Goal: Transaction & Acquisition: Purchase product/service

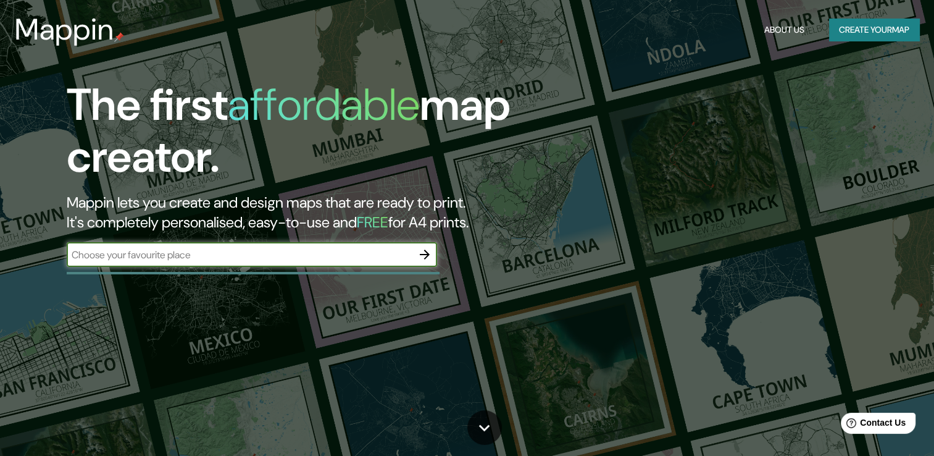
click at [330, 256] on input "text" at bounding box center [240, 255] width 346 height 14
type input "[GEOGRAPHIC_DATA]"
click at [423, 251] on icon "button" at bounding box center [424, 254] width 15 height 15
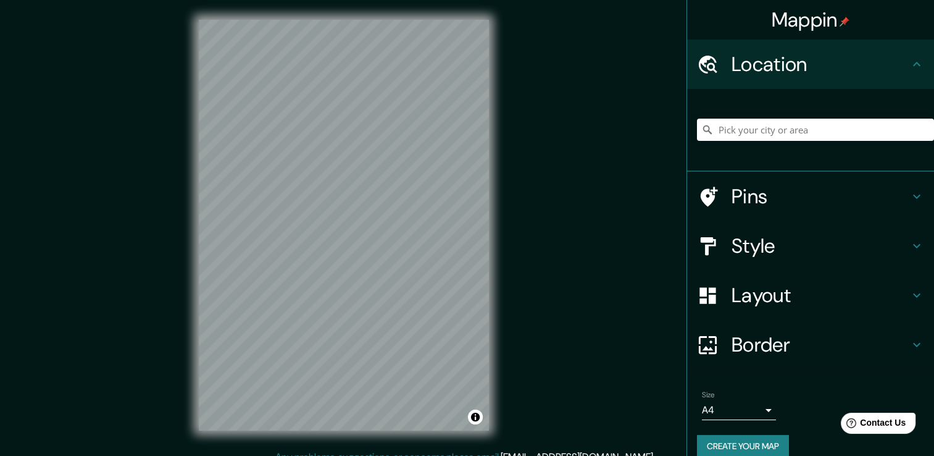
click at [761, 66] on h4 "Location" at bounding box center [821, 64] width 178 height 25
click at [745, 129] on input "Pick your city or area" at bounding box center [815, 130] width 237 height 22
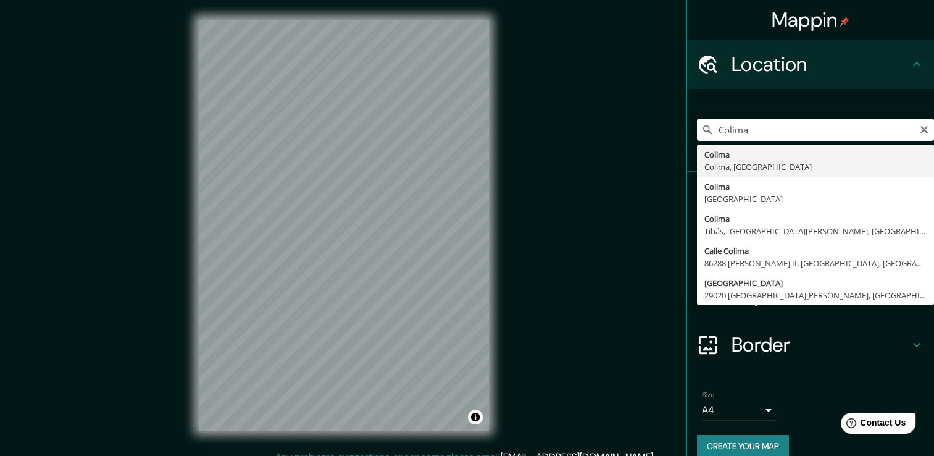
type input "Colima, Colima, [GEOGRAPHIC_DATA]"
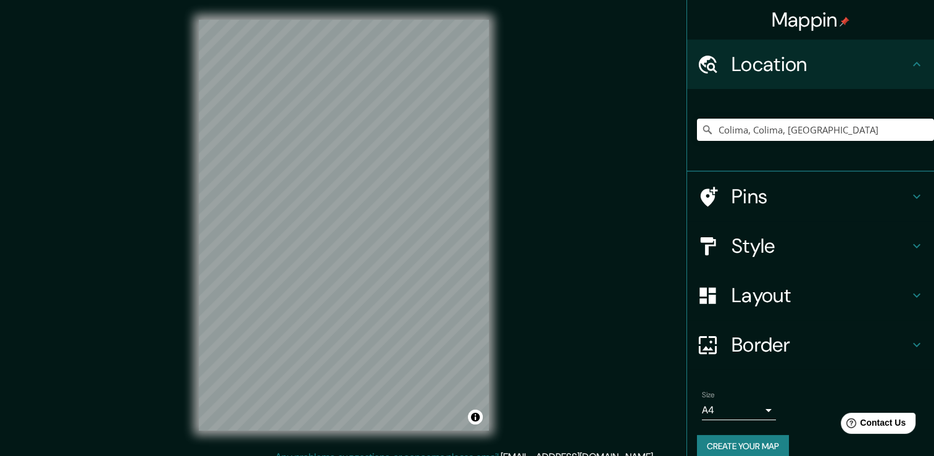
scroll to position [15, 0]
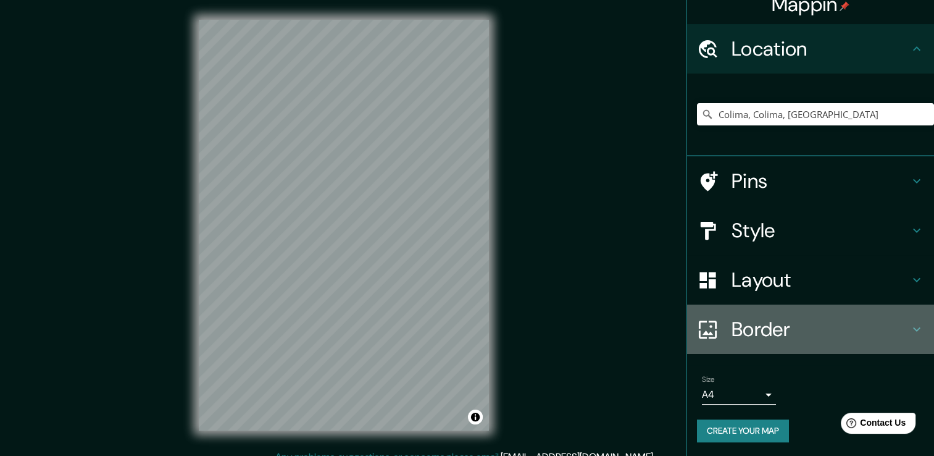
click at [789, 322] on h4 "Border" at bounding box center [821, 329] width 178 height 25
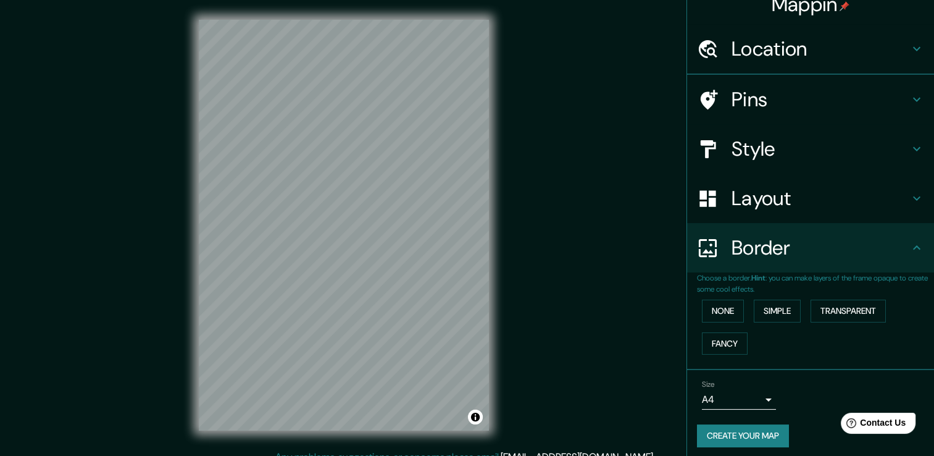
scroll to position [0, 0]
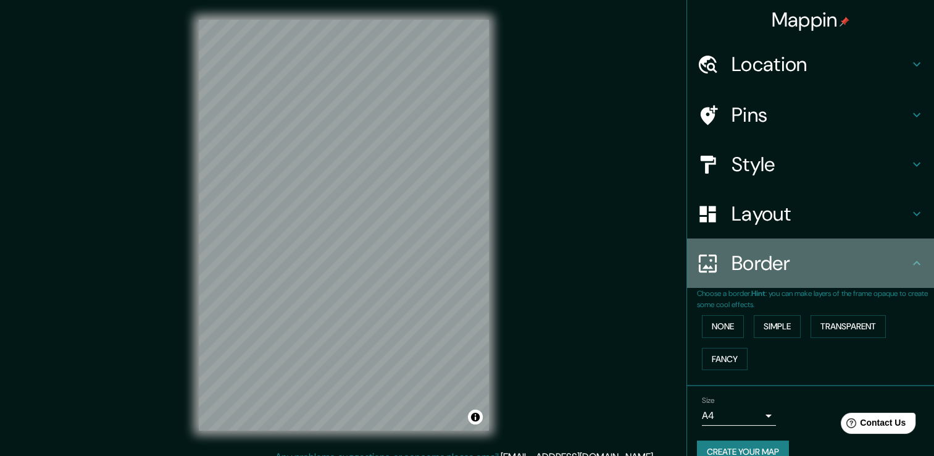
click at [773, 258] on h4 "Border" at bounding box center [821, 263] width 178 height 25
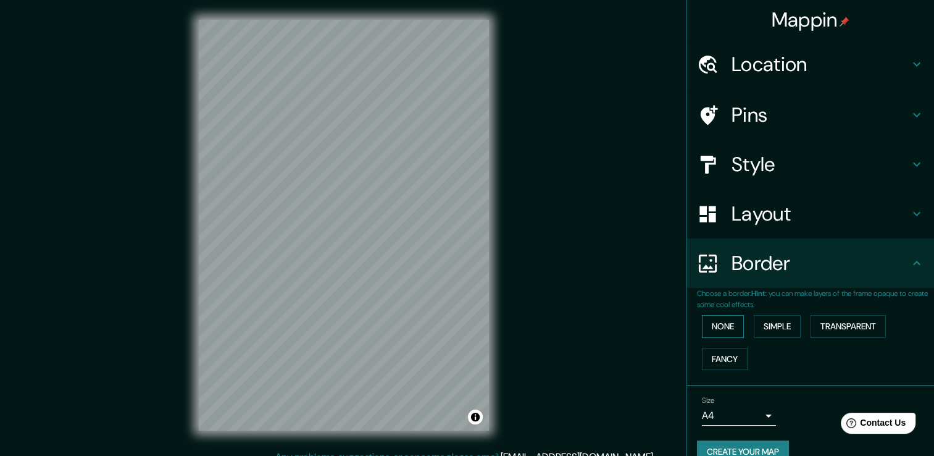
click at [721, 332] on button "None" at bounding box center [723, 326] width 42 height 23
click at [764, 317] on button "Simple" at bounding box center [777, 326] width 47 height 23
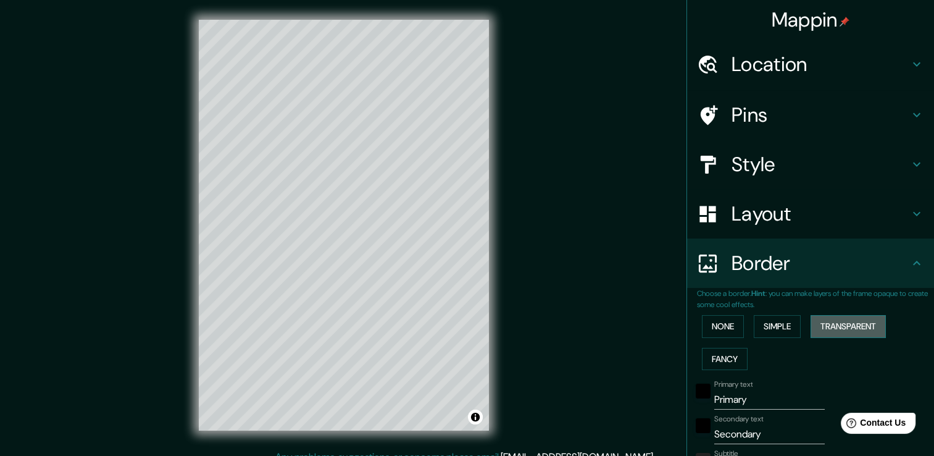
click at [834, 323] on button "Transparent" at bounding box center [848, 326] width 75 height 23
click at [721, 327] on button "None" at bounding box center [723, 326] width 42 height 23
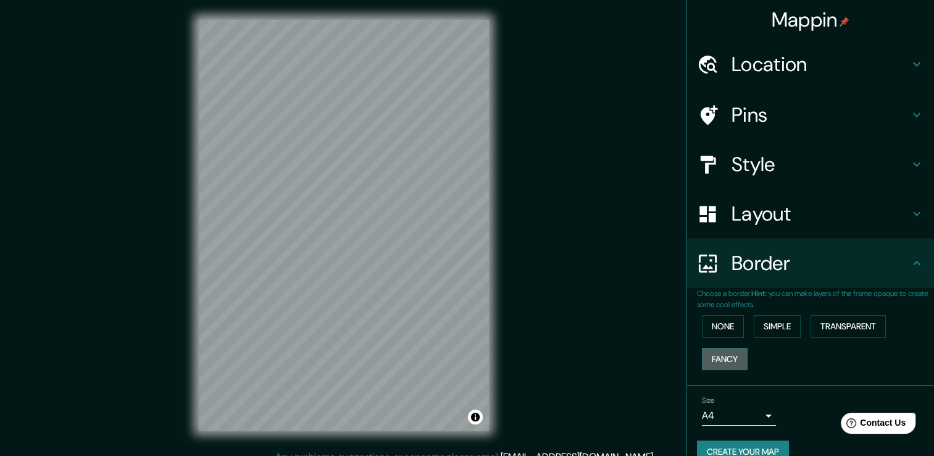
click at [718, 357] on button "Fancy" at bounding box center [725, 359] width 46 height 23
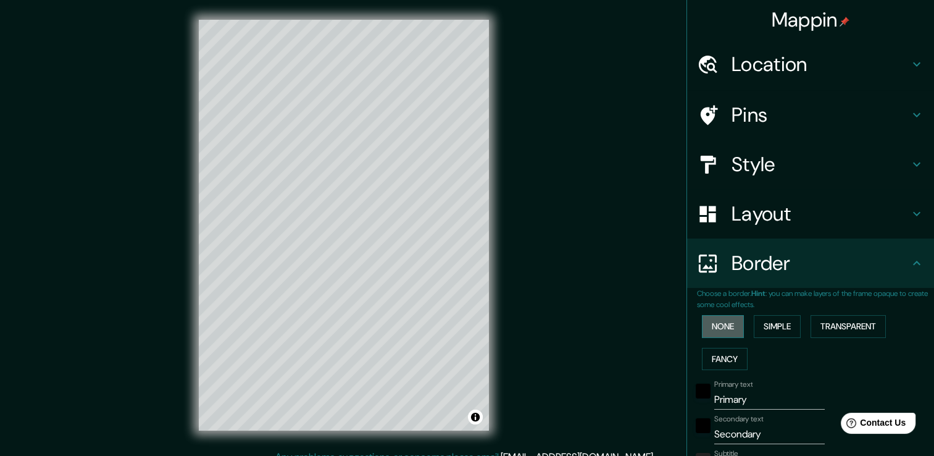
click at [713, 327] on button "None" at bounding box center [723, 326] width 42 height 23
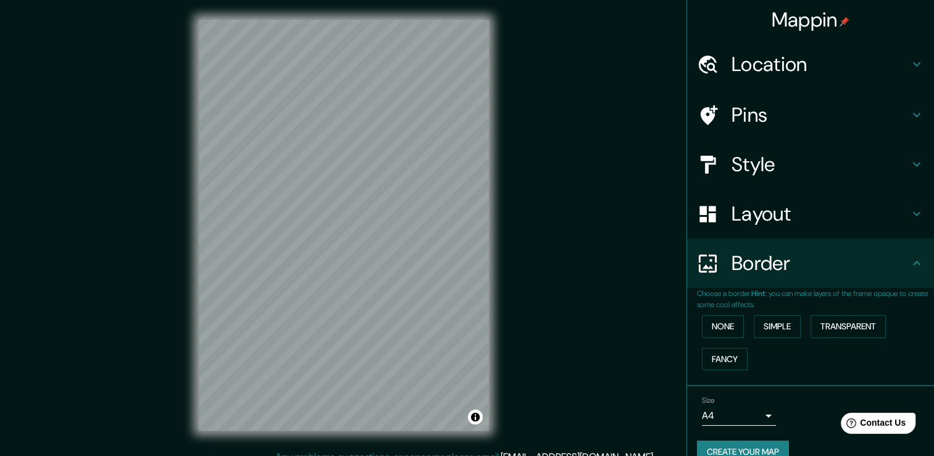
scroll to position [20, 0]
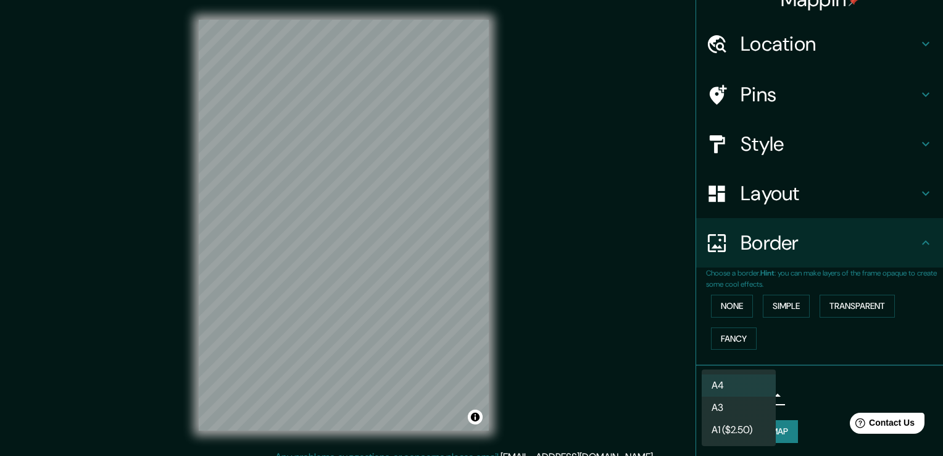
click at [752, 393] on body "Mappin Location [GEOGRAPHIC_DATA], [GEOGRAPHIC_DATA], [GEOGRAPHIC_DATA] Pins St…" at bounding box center [471, 228] width 943 height 456
click at [743, 406] on li "A3" at bounding box center [739, 407] width 74 height 22
click at [761, 394] on body "Mappin Location [GEOGRAPHIC_DATA], [GEOGRAPHIC_DATA], [GEOGRAPHIC_DATA] Pins St…" at bounding box center [471, 228] width 943 height 456
click at [756, 381] on li "A4" at bounding box center [739, 385] width 74 height 22
type input "single"
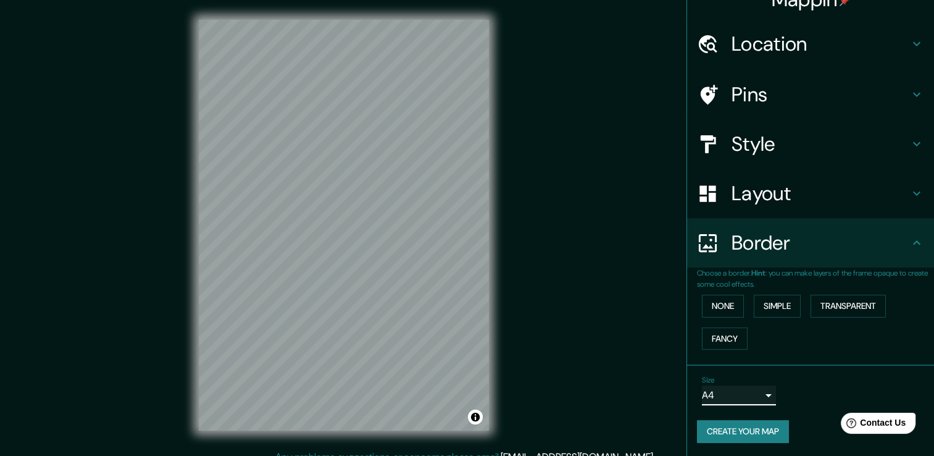
scroll to position [0, 0]
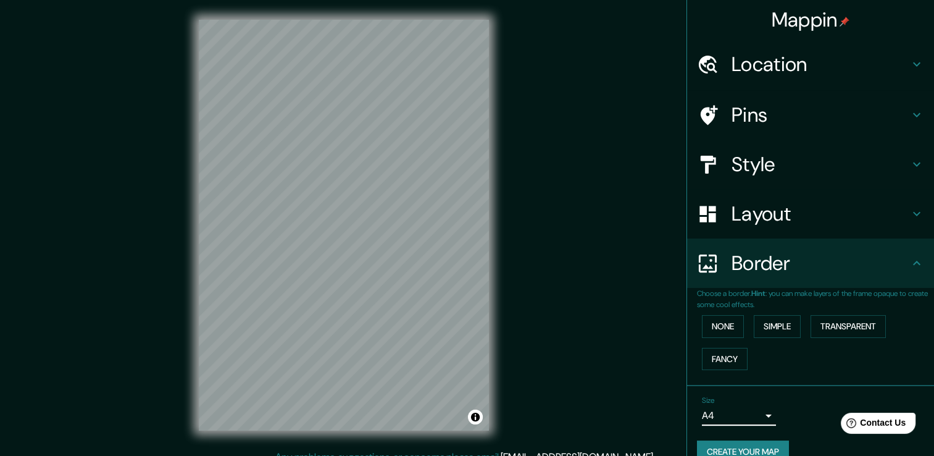
click at [828, 280] on div "Border" at bounding box center [810, 262] width 247 height 49
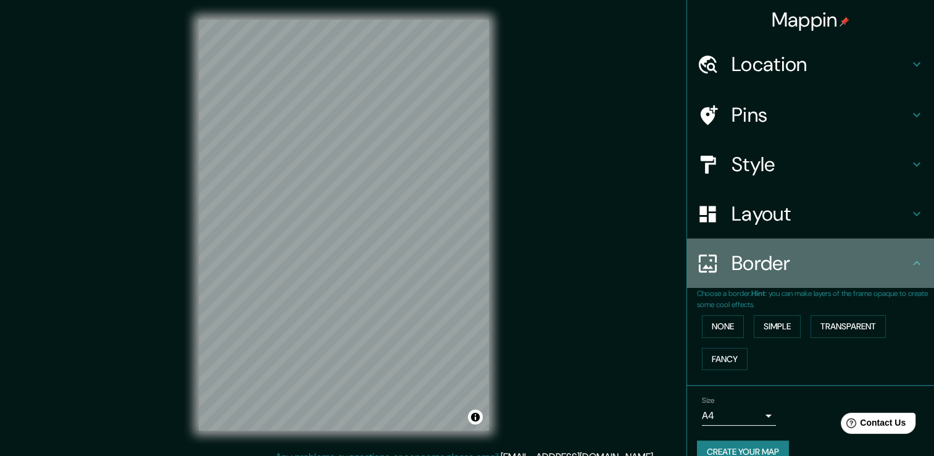
click at [909, 259] on icon at bounding box center [916, 263] width 15 height 15
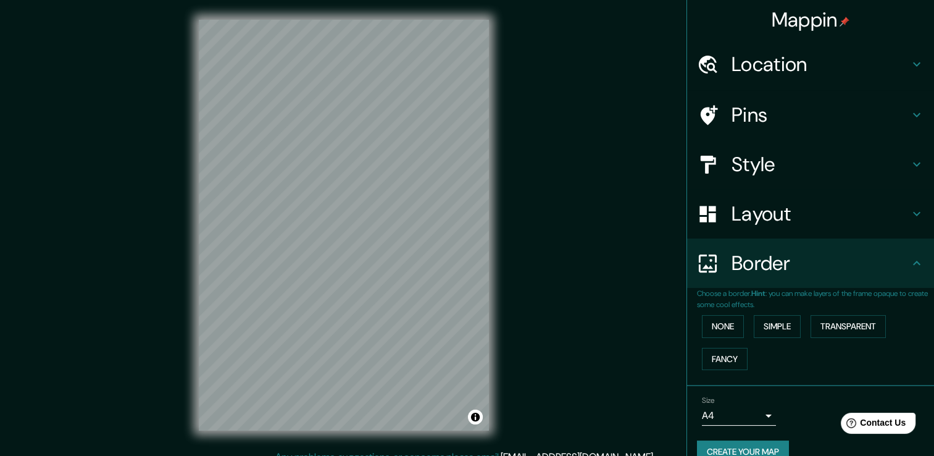
click at [909, 261] on icon at bounding box center [916, 263] width 15 height 15
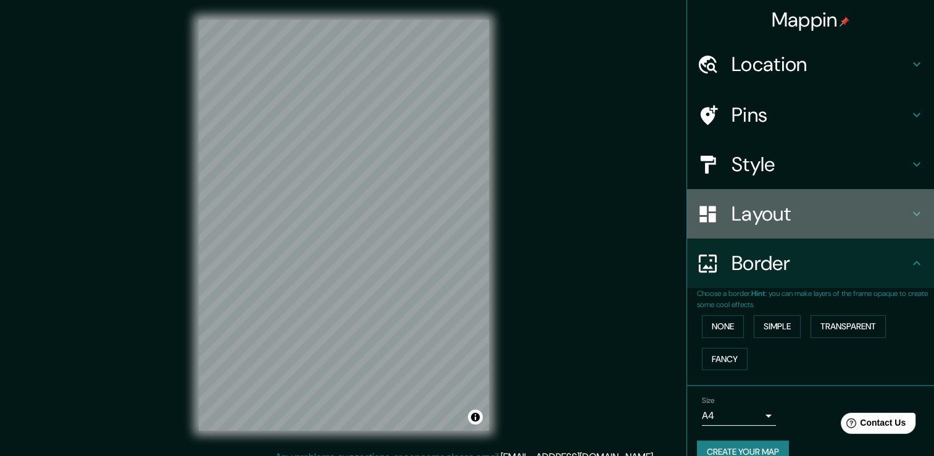
click at [898, 209] on h4 "Layout" at bounding box center [821, 213] width 178 height 25
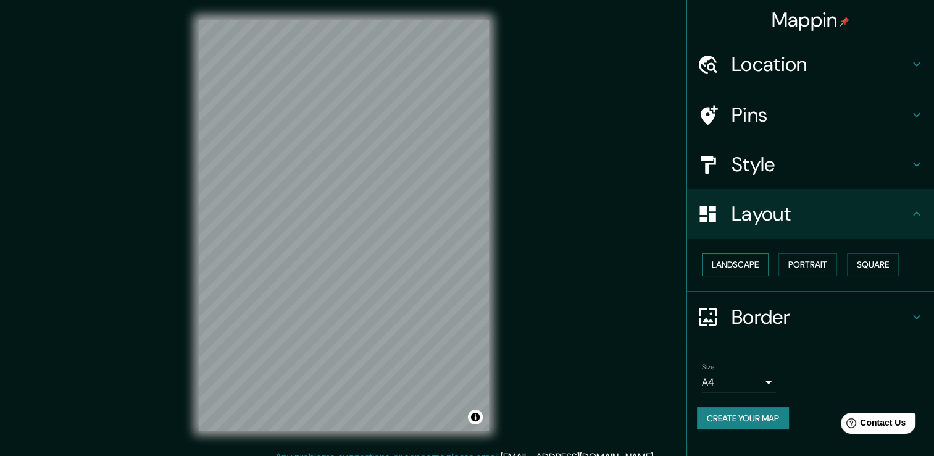
click at [751, 267] on button "Landscape" at bounding box center [735, 264] width 67 height 23
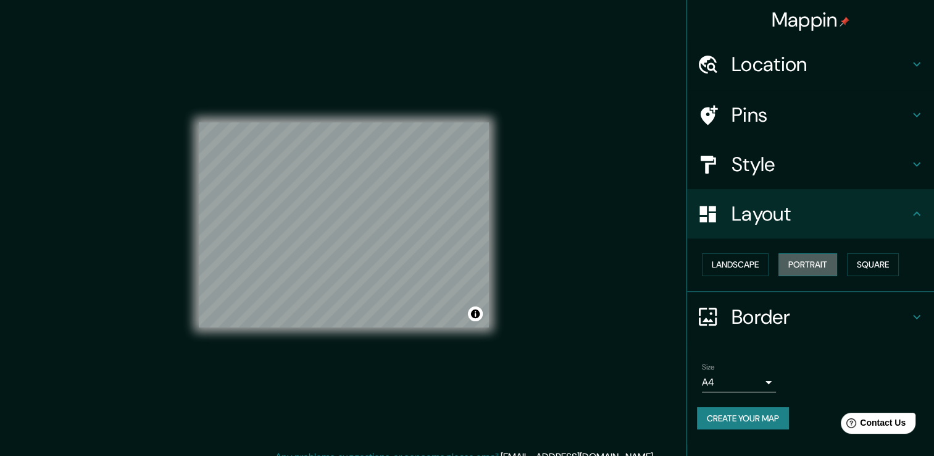
click at [788, 264] on button "Portrait" at bounding box center [808, 264] width 59 height 23
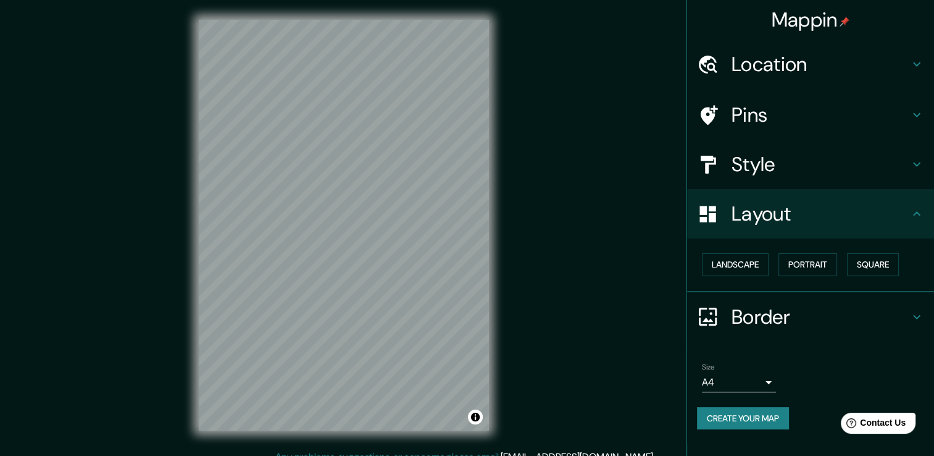
click at [848, 258] on div "Landscape [GEOGRAPHIC_DATA]" at bounding box center [815, 264] width 237 height 33
click at [862, 261] on button "Square" at bounding box center [873, 264] width 52 height 23
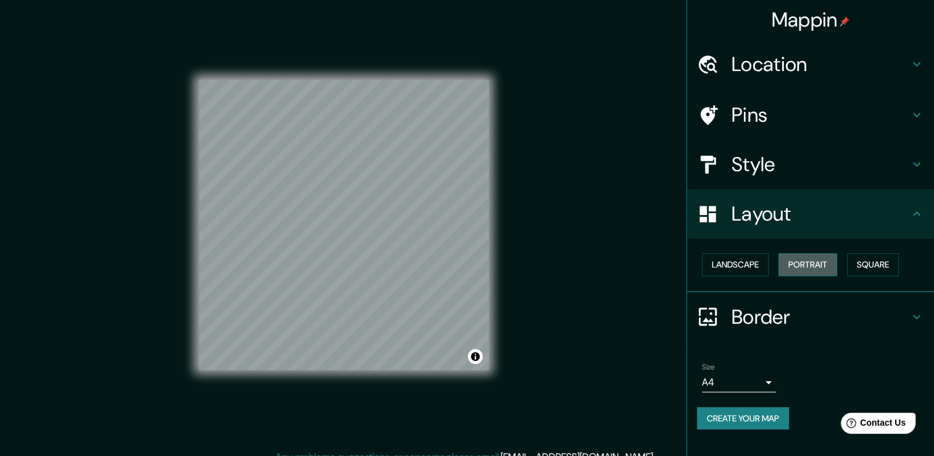
click at [818, 263] on button "Portrait" at bounding box center [808, 264] width 59 height 23
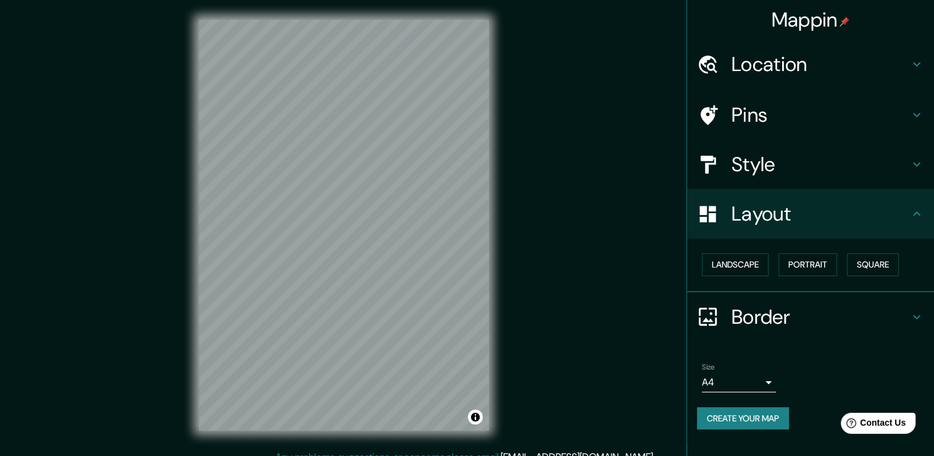
click at [809, 164] on h4 "Style" at bounding box center [821, 164] width 178 height 25
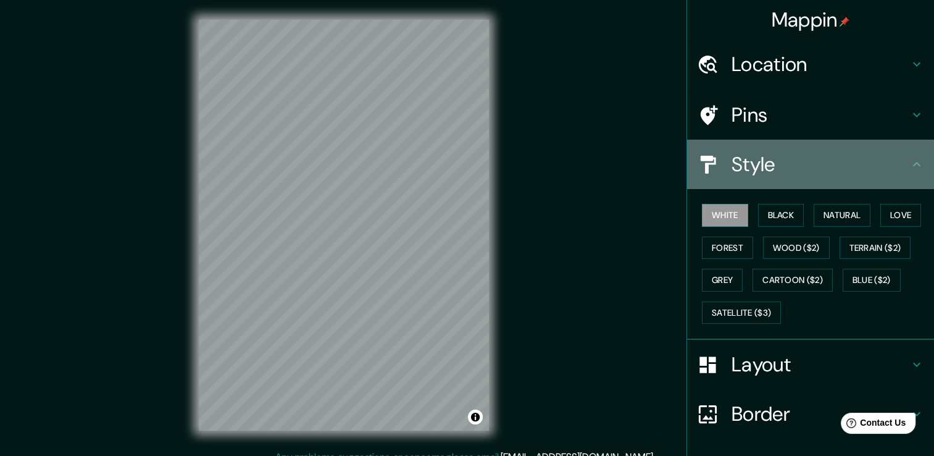
click at [809, 164] on h4 "Style" at bounding box center [821, 164] width 178 height 25
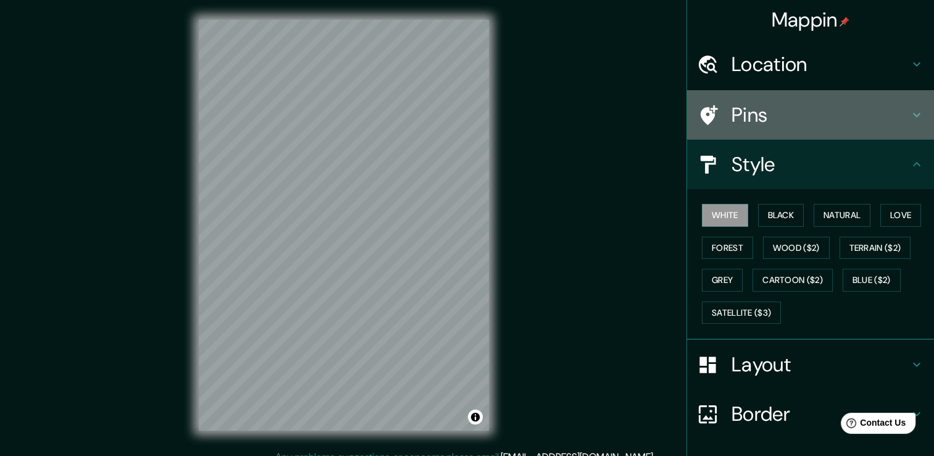
click at [808, 110] on h4 "Pins" at bounding box center [821, 114] width 178 height 25
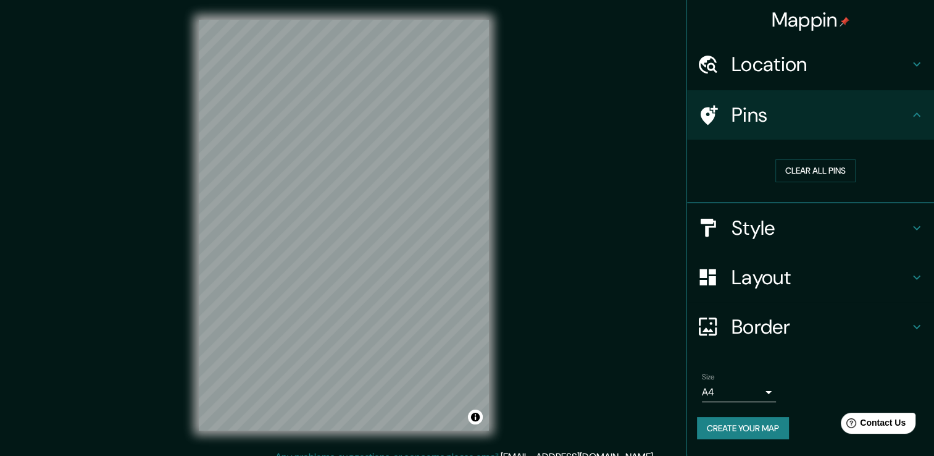
click at [808, 110] on h4 "Pins" at bounding box center [821, 114] width 178 height 25
click at [825, 227] on h4 "Style" at bounding box center [821, 227] width 178 height 25
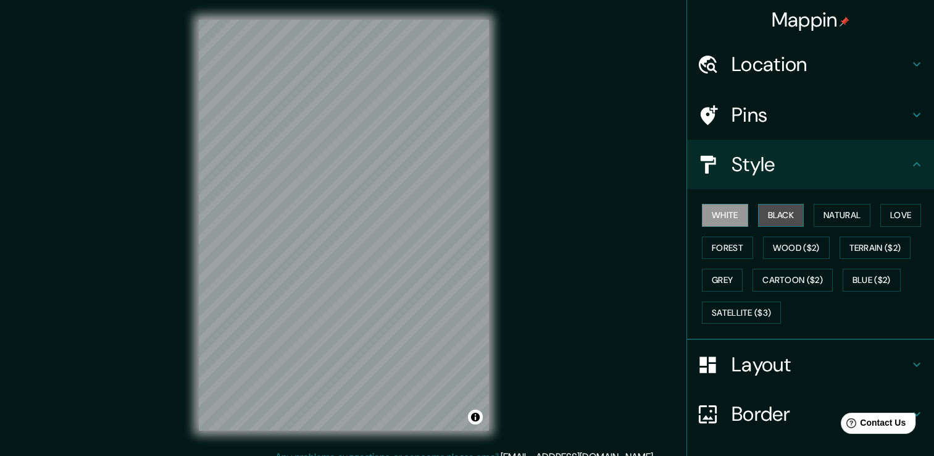
click at [765, 215] on button "Black" at bounding box center [781, 215] width 46 height 23
click at [735, 220] on button "White" at bounding box center [725, 215] width 46 height 23
click at [827, 219] on button "Natural" at bounding box center [842, 215] width 57 height 23
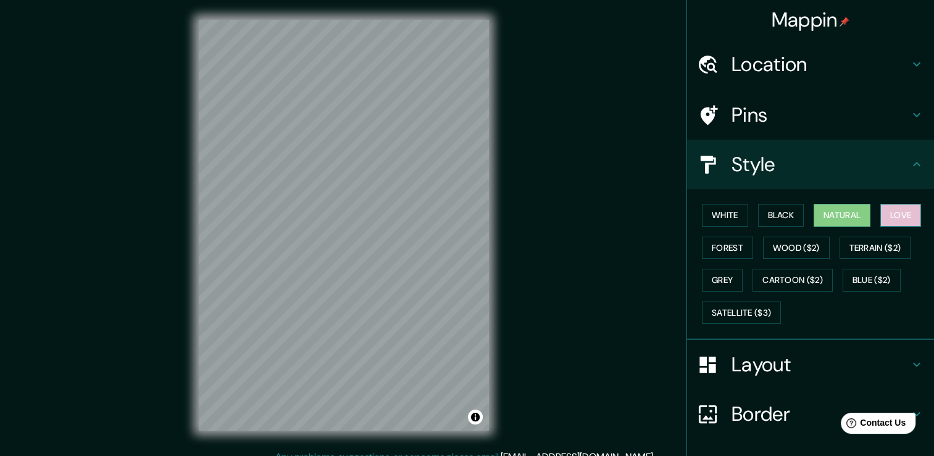
click at [887, 219] on button "Love" at bounding box center [900, 215] width 41 height 23
click at [721, 248] on button "Forest" at bounding box center [727, 247] width 51 height 23
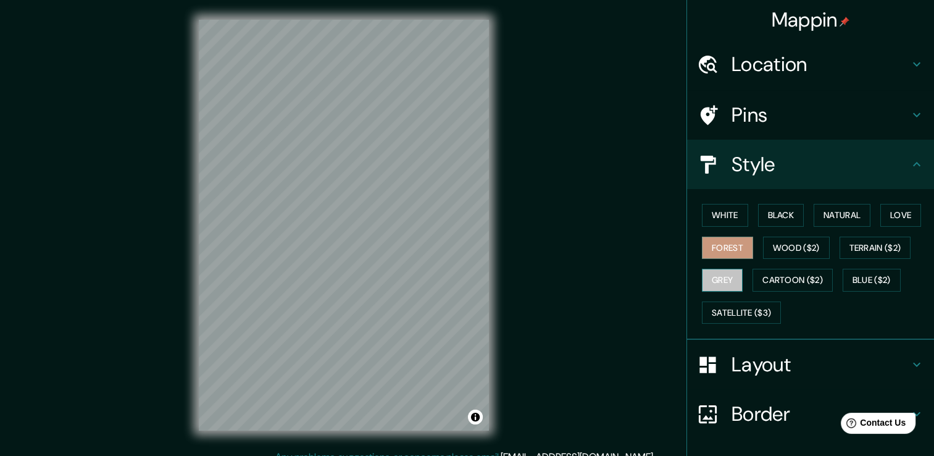
click at [711, 280] on button "Grey" at bounding box center [722, 280] width 41 height 23
click at [723, 240] on button "Forest" at bounding box center [727, 247] width 51 height 23
click at [901, 221] on button "Love" at bounding box center [900, 215] width 41 height 23
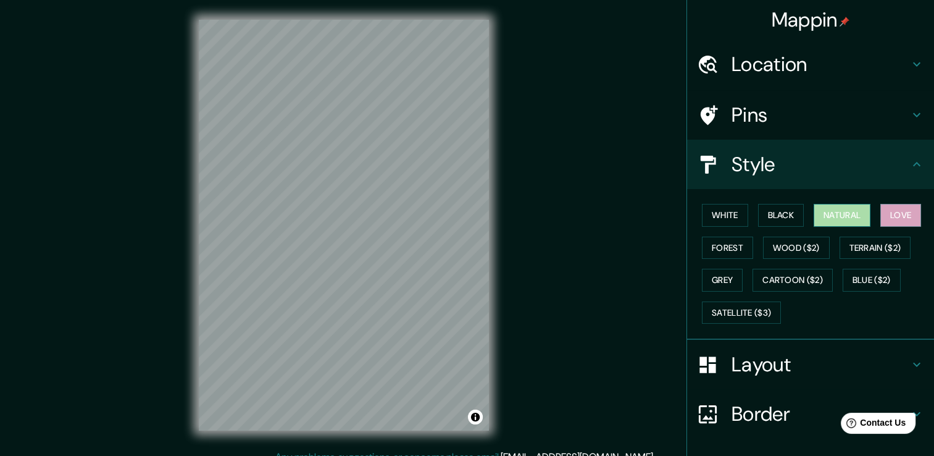
click at [847, 219] on button "Natural" at bounding box center [842, 215] width 57 height 23
click at [792, 215] on button "Black" at bounding box center [781, 215] width 46 height 23
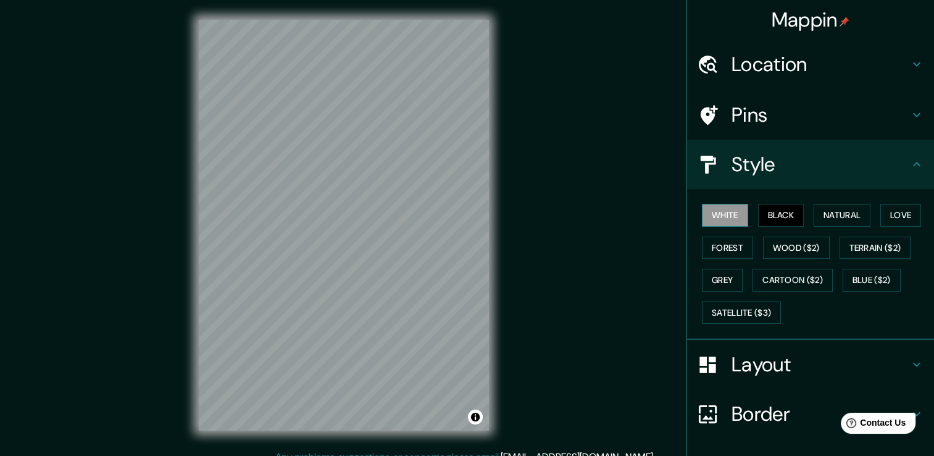
click at [730, 221] on button "White" at bounding box center [725, 215] width 46 height 23
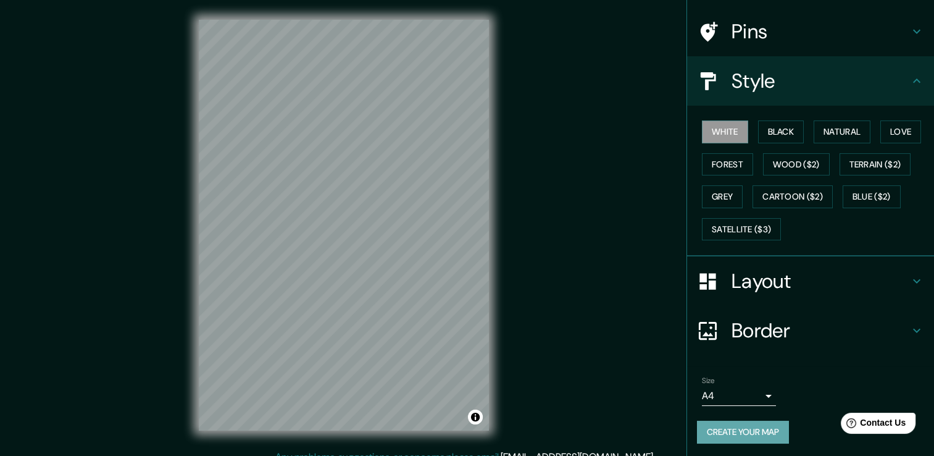
drag, startPoint x: 516, startPoint y: 247, endPoint x: 727, endPoint y: 430, distance: 279.2
click at [727, 430] on button "Create your map" at bounding box center [743, 431] width 92 height 23
click at [716, 435] on button "Create your map" at bounding box center [743, 431] width 92 height 23
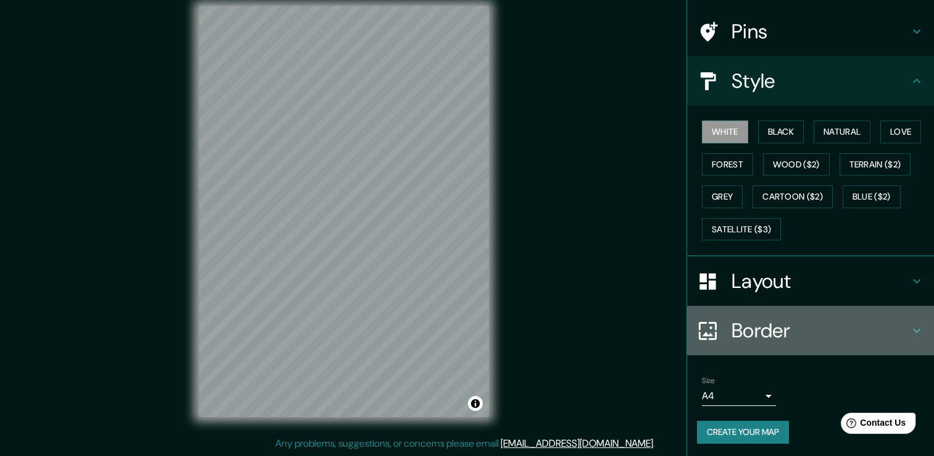
click at [765, 326] on h4 "Border" at bounding box center [821, 330] width 178 height 25
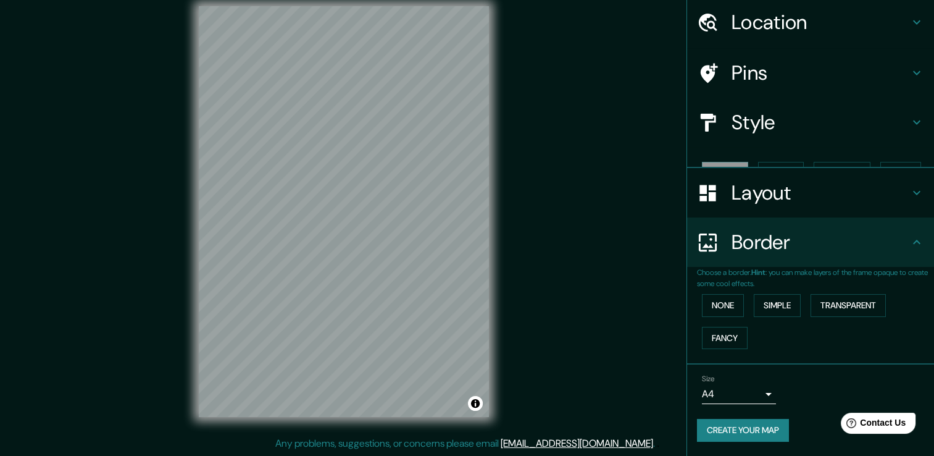
scroll to position [20, 0]
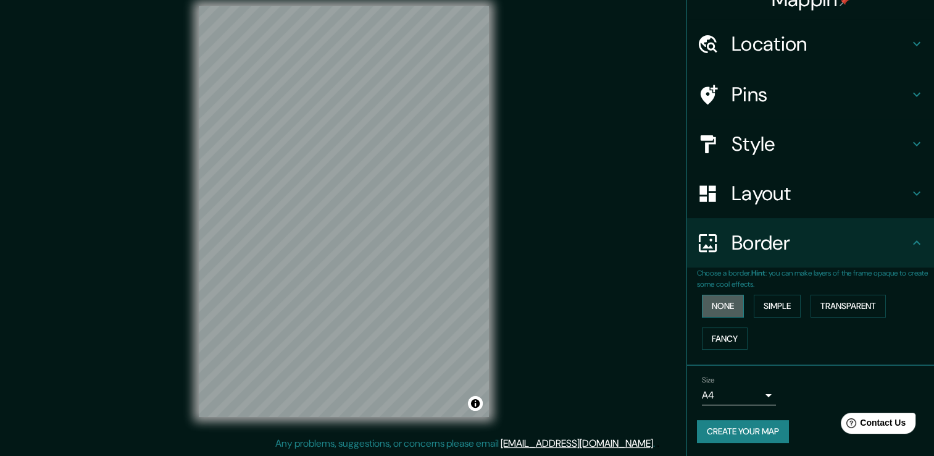
click at [719, 299] on button "None" at bounding box center [723, 306] width 42 height 23
click at [759, 301] on button "Simple" at bounding box center [777, 306] width 47 height 23
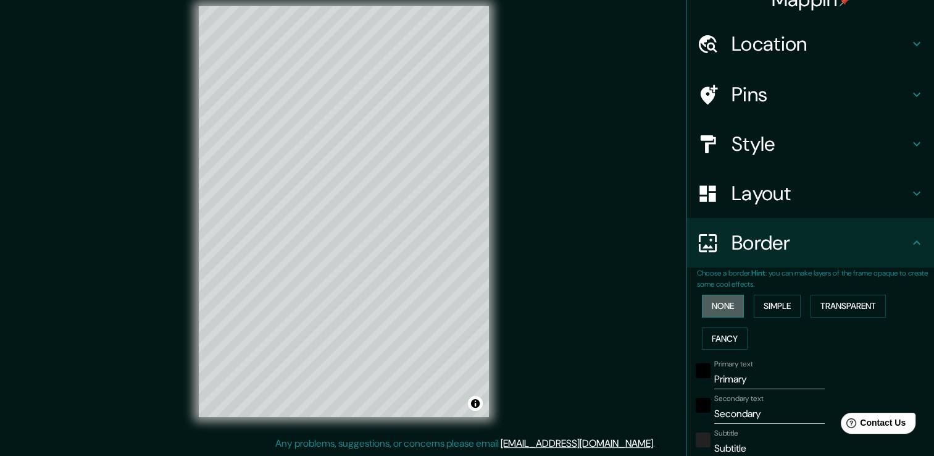
click at [715, 303] on button "None" at bounding box center [723, 306] width 42 height 23
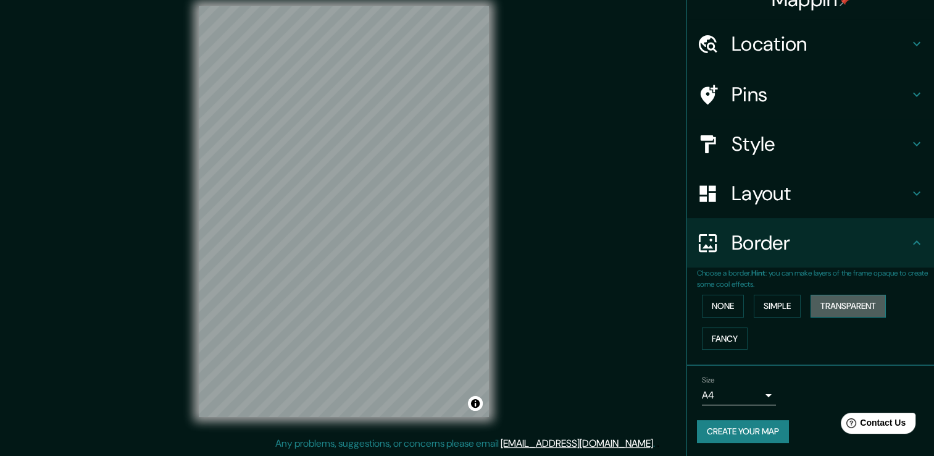
click at [835, 301] on button "Transparent" at bounding box center [848, 306] width 75 height 23
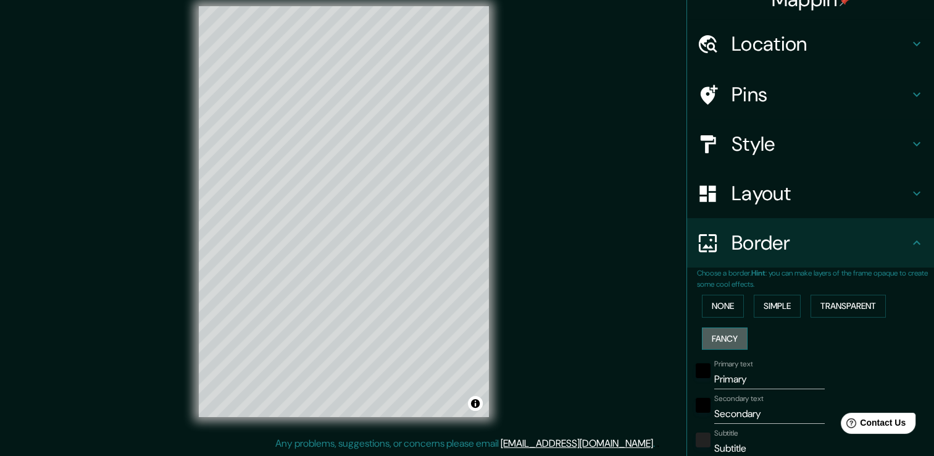
click at [728, 341] on button "Fancy" at bounding box center [725, 338] width 46 height 23
click at [731, 307] on button "None" at bounding box center [723, 306] width 42 height 23
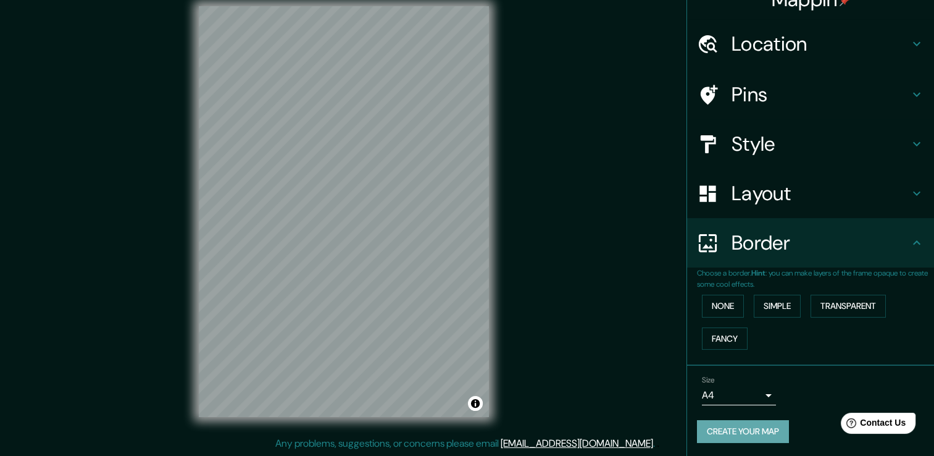
click at [751, 430] on button "Create your map" at bounding box center [743, 431] width 92 height 23
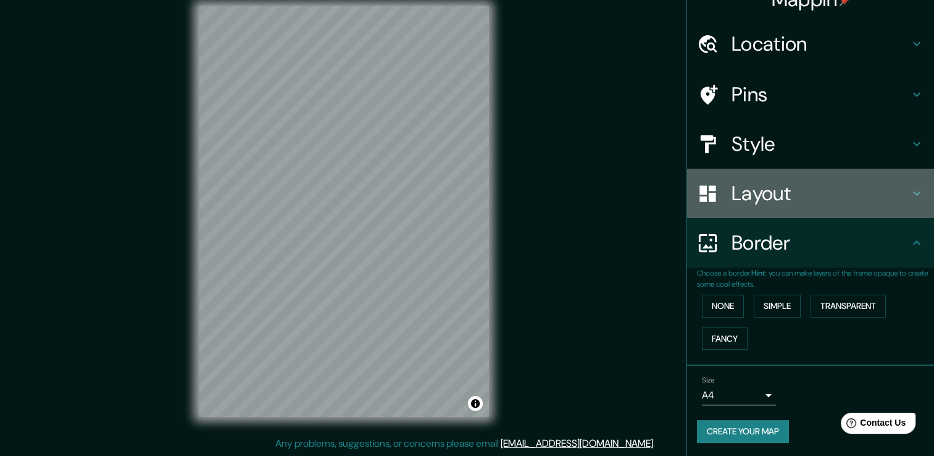
click at [777, 204] on h4 "Layout" at bounding box center [821, 193] width 178 height 25
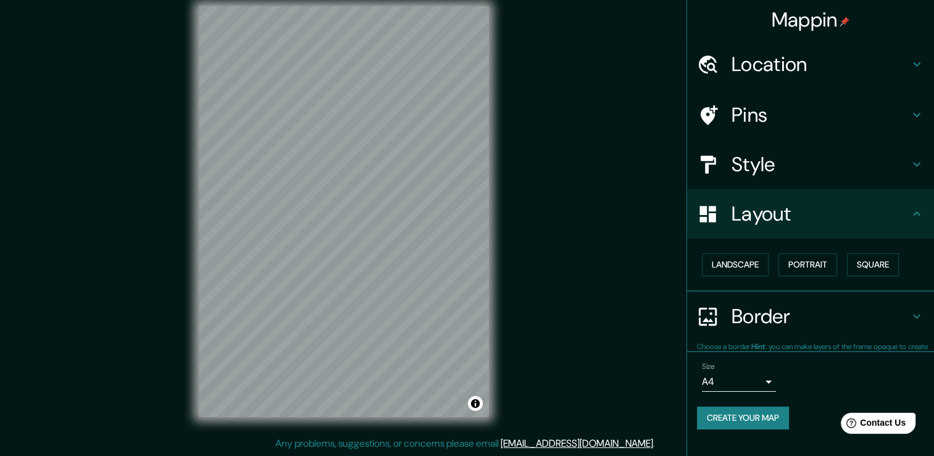
scroll to position [0, 0]
click at [754, 268] on button "Landscape" at bounding box center [735, 264] width 67 height 23
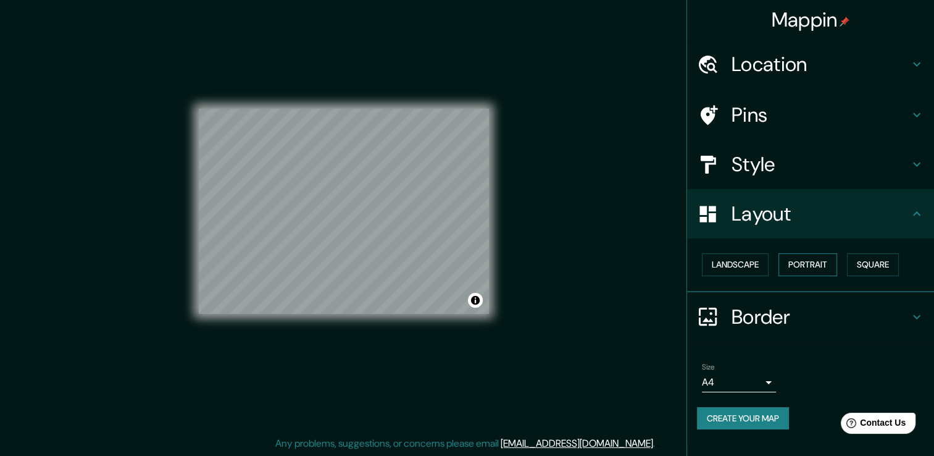
click at [805, 262] on button "Portrait" at bounding box center [808, 264] width 59 height 23
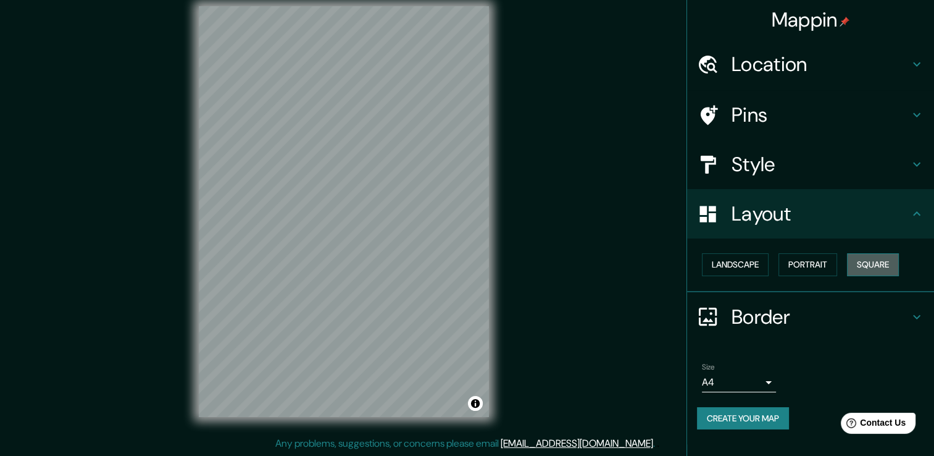
click at [862, 256] on button "Square" at bounding box center [873, 264] width 52 height 23
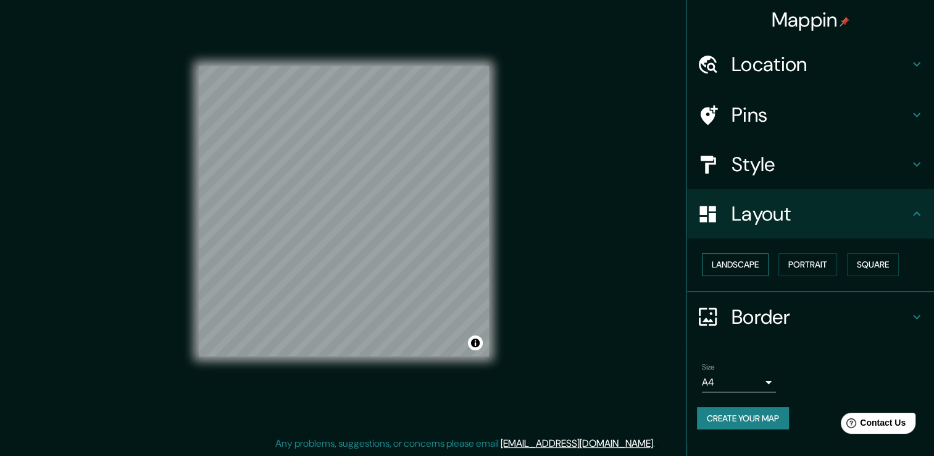
click at [738, 263] on button "Landscape" at bounding box center [735, 264] width 67 height 23
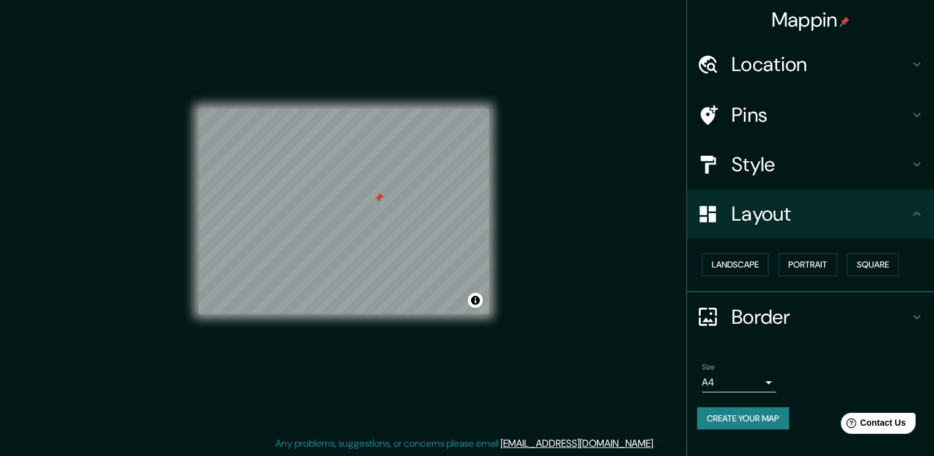
click at [783, 146] on div "Style" at bounding box center [810, 164] width 247 height 49
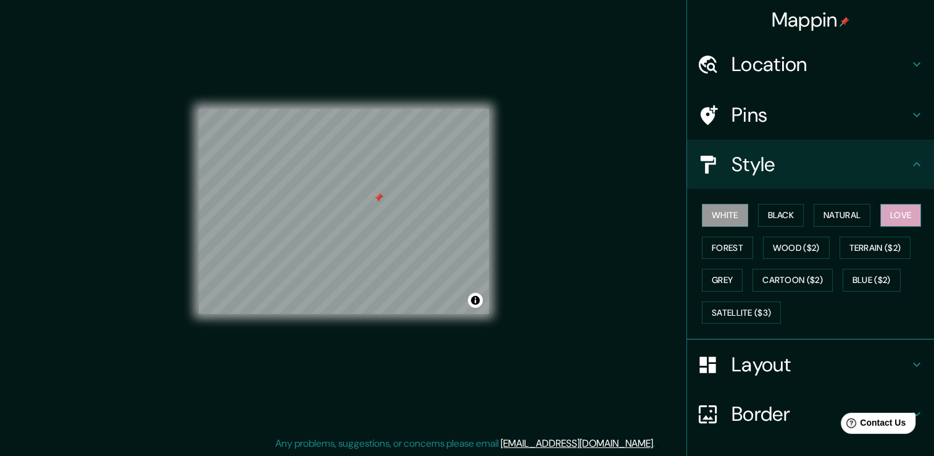
click at [890, 212] on button "Love" at bounding box center [900, 215] width 41 height 23
click at [846, 214] on button "Natural" at bounding box center [842, 215] width 57 height 23
